Goal: Transaction & Acquisition: Download file/media

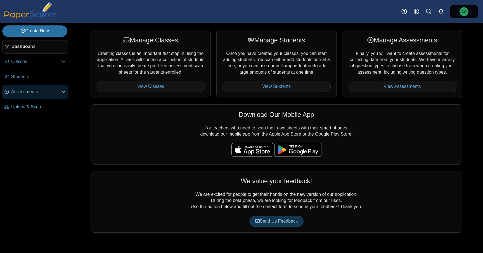
click at [32, 95] on link "Assessments" at bounding box center [35, 92] width 66 height 13
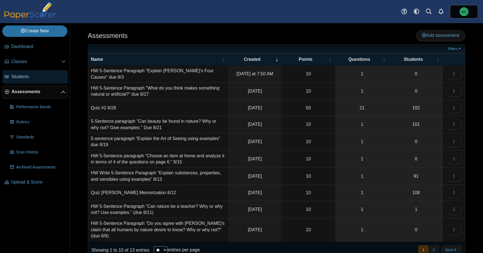
drag, startPoint x: 32, startPoint y: 78, endPoint x: 28, endPoint y: 78, distance: 4.2
click at [32, 78] on span "Students" at bounding box center [38, 77] width 54 height 6
click at [453, 48] on link "Filters" at bounding box center [454, 49] width 17 height 6
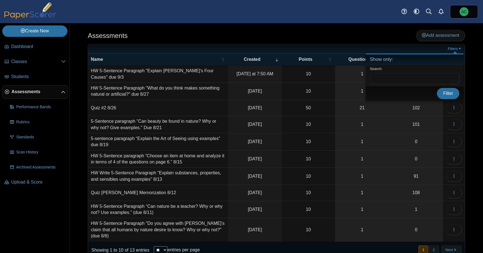
paste input "**********"
type input "**********"
click at [446, 92] on span "Filter" at bounding box center [448, 93] width 10 height 5
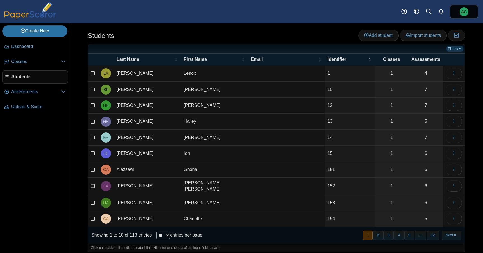
click at [457, 49] on link "Filters" at bounding box center [454, 49] width 17 height 6
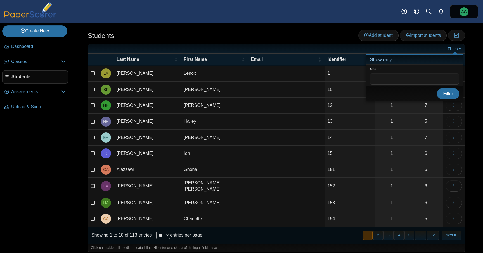
click at [339, 47] on ul at bounding box center [268, 49] width 355 height 6
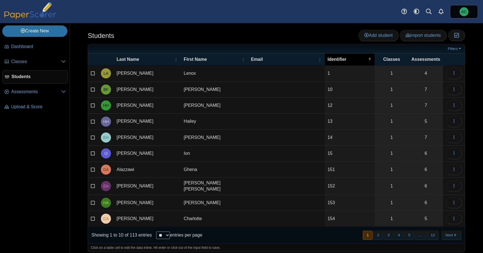
click at [341, 61] on span "Identifier" at bounding box center [337, 59] width 19 height 5
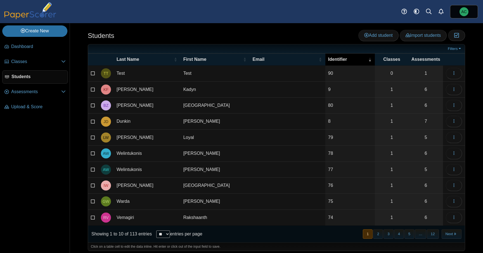
click at [341, 61] on span "Identifier" at bounding box center [337, 59] width 19 height 5
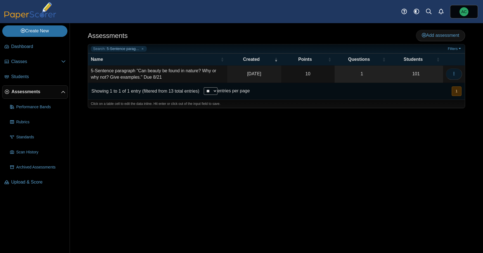
click at [450, 70] on button "button" at bounding box center [454, 73] width 16 height 11
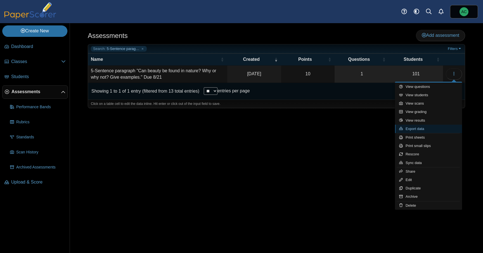
click at [426, 129] on link "Export data" at bounding box center [428, 129] width 67 height 8
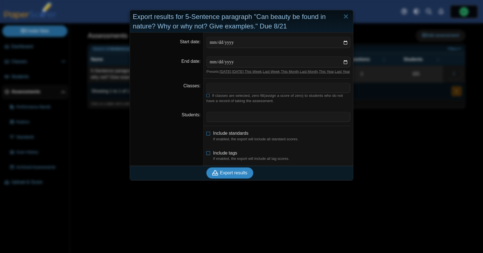
click at [231, 176] on span "Export results" at bounding box center [233, 173] width 27 height 5
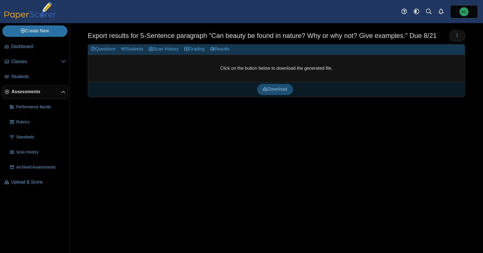
click at [283, 88] on span "Download" at bounding box center [275, 89] width 24 height 5
click at [42, 79] on span "Students" at bounding box center [38, 77] width 54 height 6
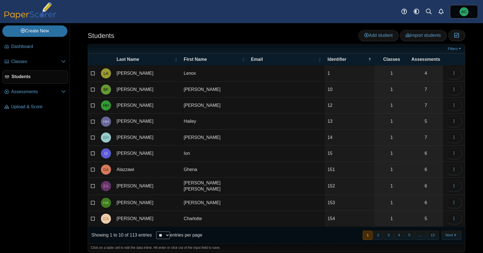
scroll to position [4, 0]
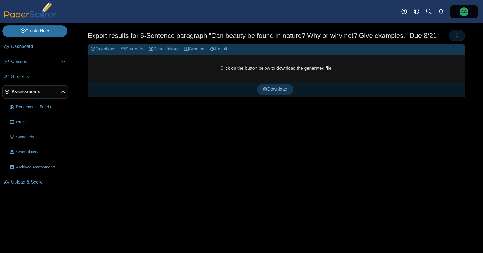
click at [459, 36] on button "button" at bounding box center [457, 35] width 16 height 11
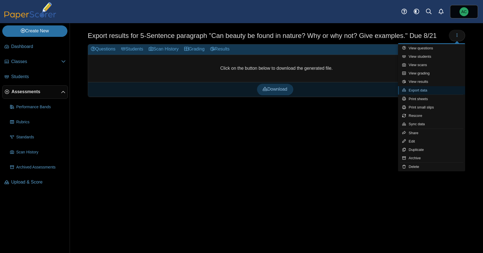
click at [433, 91] on link "Export data" at bounding box center [431, 90] width 67 height 8
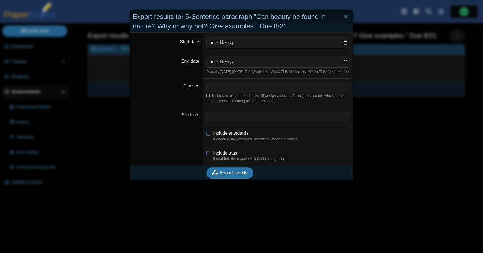
click at [208, 97] on icon at bounding box center [208, 95] width 4 height 3
click at [380, 159] on div "Export results for 5-Sentence paragraph "Can beauty be found in nature? Why or …" at bounding box center [241, 126] width 483 height 253
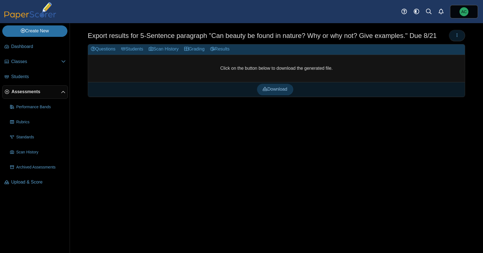
click at [457, 38] on button "button" at bounding box center [457, 35] width 16 height 11
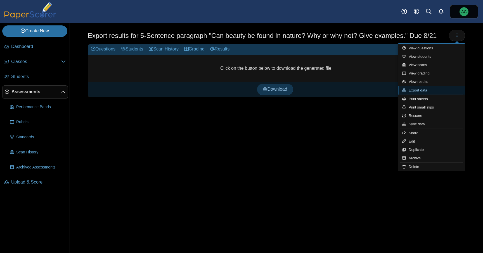
click at [428, 91] on link "Export data" at bounding box center [431, 90] width 67 height 8
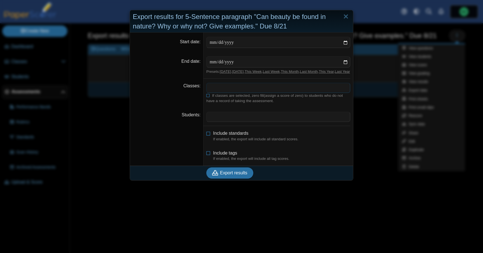
click at [261, 93] on span at bounding box center [278, 88] width 143 height 10
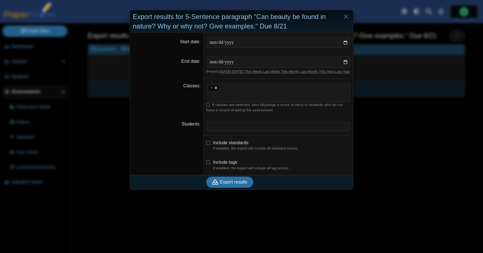
click at [418, 126] on div "Export results for 5-Sentence paragraph "Can beauty be found in nature? Why or …" at bounding box center [241, 126] width 483 height 253
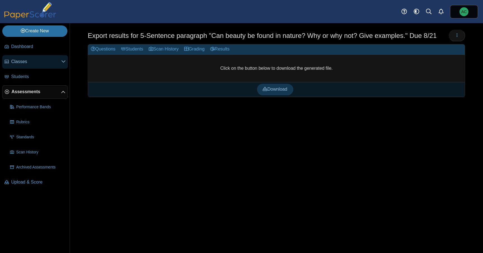
click at [25, 61] on span "Classes" at bounding box center [36, 62] width 50 height 6
click at [458, 39] on button "button" at bounding box center [457, 35] width 16 height 11
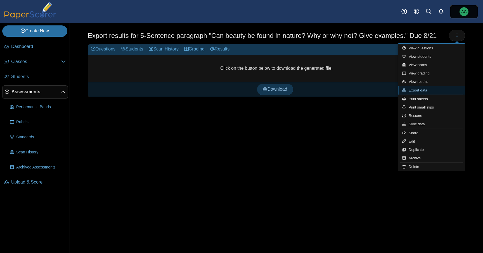
click at [432, 89] on link "Export data" at bounding box center [431, 90] width 67 height 8
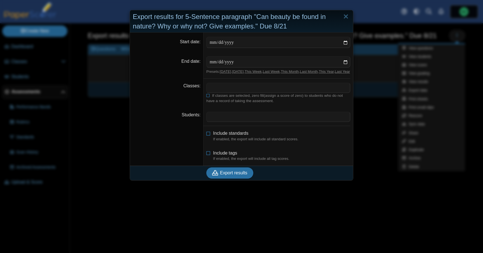
click at [324, 86] on dd "​ If classes are selected, zero fill(assign a score of zero) to students who do…" at bounding box center [278, 93] width 150 height 29
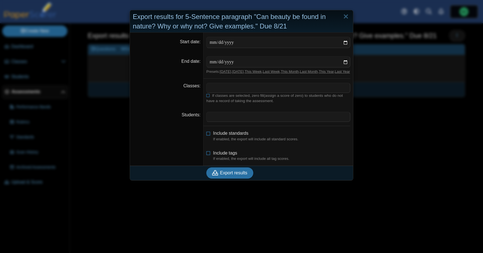
click at [322, 93] on span at bounding box center [278, 88] width 143 height 10
click at [208, 97] on icon at bounding box center [208, 95] width 4 height 3
click at [234, 176] on span "Export results" at bounding box center [233, 173] width 27 height 5
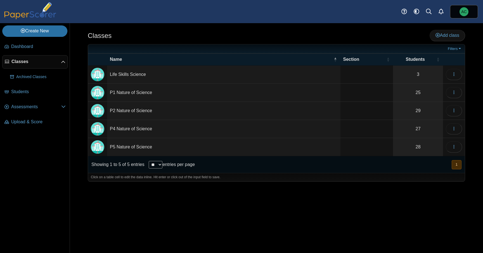
drag, startPoint x: 204, startPoint y: 93, endPoint x: 209, endPoint y: 93, distance: 5.3
click at [209, 93] on td "P1 Nature of Science" at bounding box center [223, 93] width 233 height 18
click at [298, 213] on div "Classes Add class Filters 3" at bounding box center [276, 138] width 413 height 230
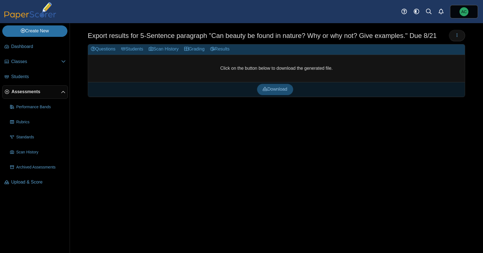
click at [284, 93] on link "Download" at bounding box center [275, 89] width 36 height 11
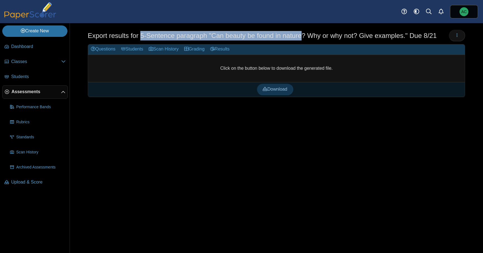
drag, startPoint x: 141, startPoint y: 36, endPoint x: 304, endPoint y: 36, distance: 162.4
click at [304, 36] on h1 "Export results for 5-Sentence paragraph "Can beauty be found in nature? Why or …" at bounding box center [262, 36] width 349 height 10
copy h1 "5-Sentence paragraph "Can beauty be found in nature"
